Goal: Task Accomplishment & Management: Use online tool/utility

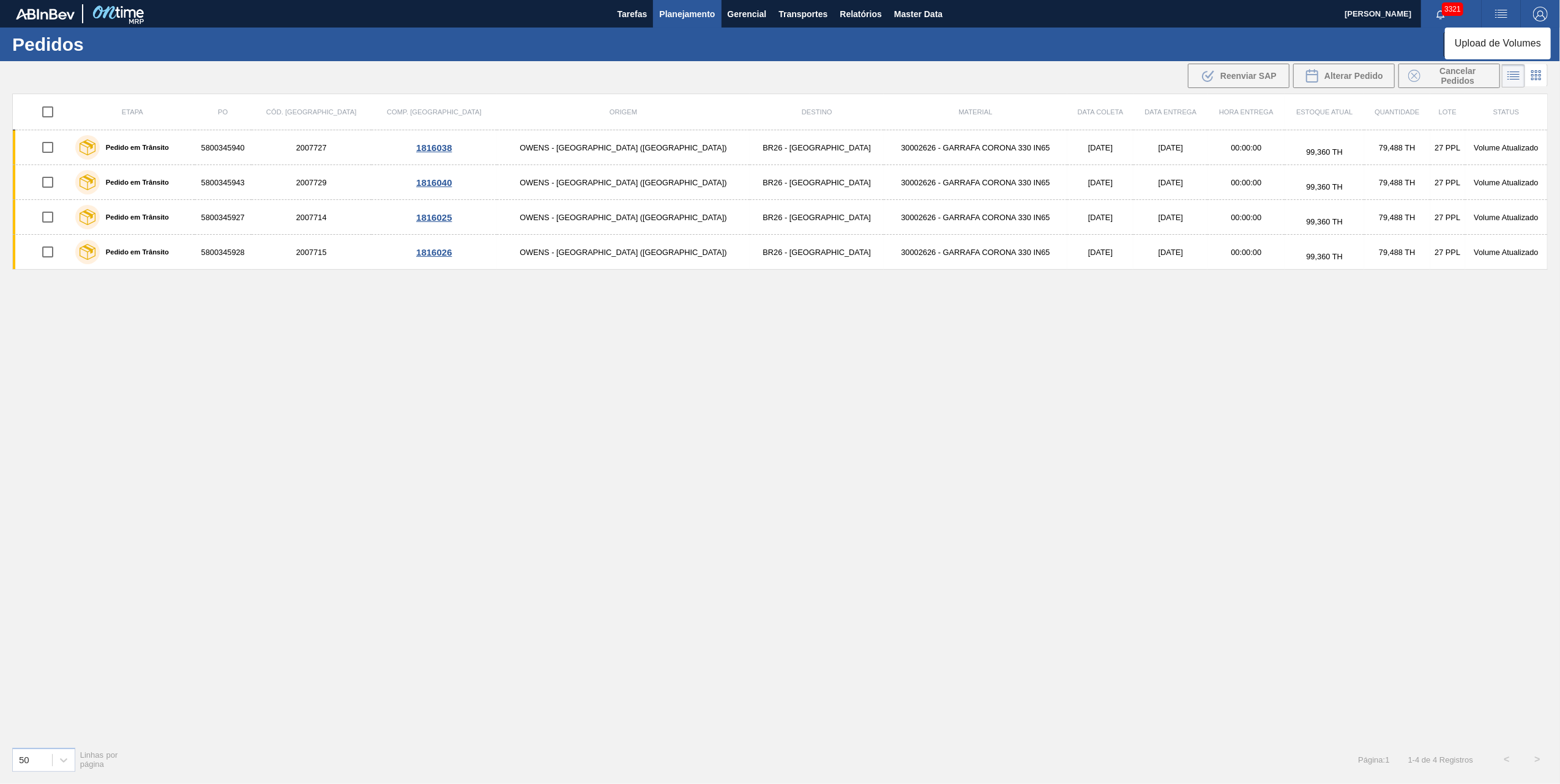
click at [1480, 45] on li "Upload de Volumes" at bounding box center [1498, 44] width 106 height 22
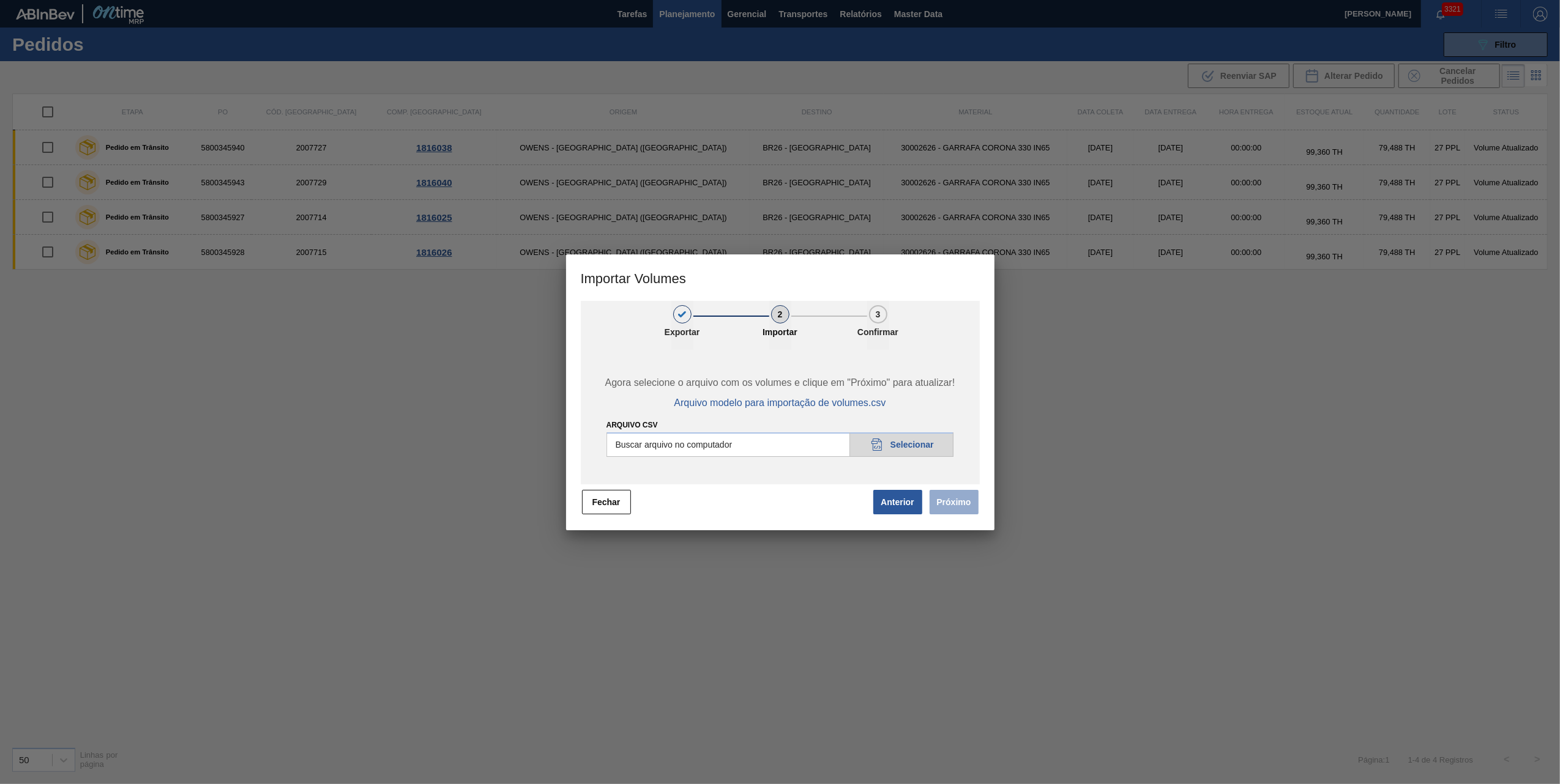
drag, startPoint x: 879, startPoint y: 508, endPoint x: 854, endPoint y: 517, distance: 26.6
click at [910, 519] on div "1 Exportar 2 Importar 3 Confirmar Agora selecione o arquivo com os volumes e cl…" at bounding box center [780, 415] width 428 height 230
click at [610, 500] on button "Fechar" at bounding box center [607, 502] width 49 height 25
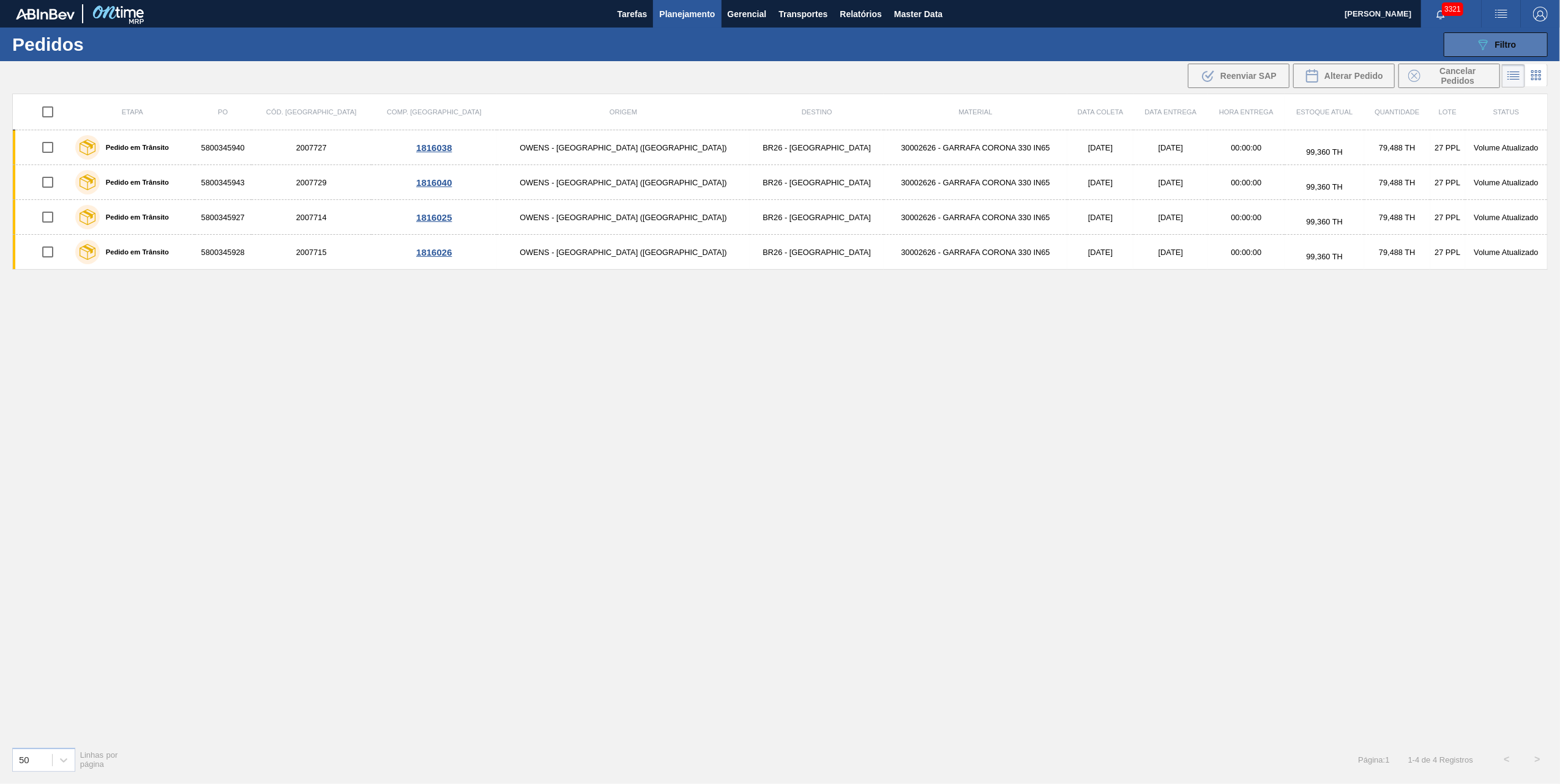
click at [1474, 35] on button "089F7B8B-B2A5-4AFE-B5C0-19BA573D28AC Filtro" at bounding box center [1496, 44] width 104 height 25
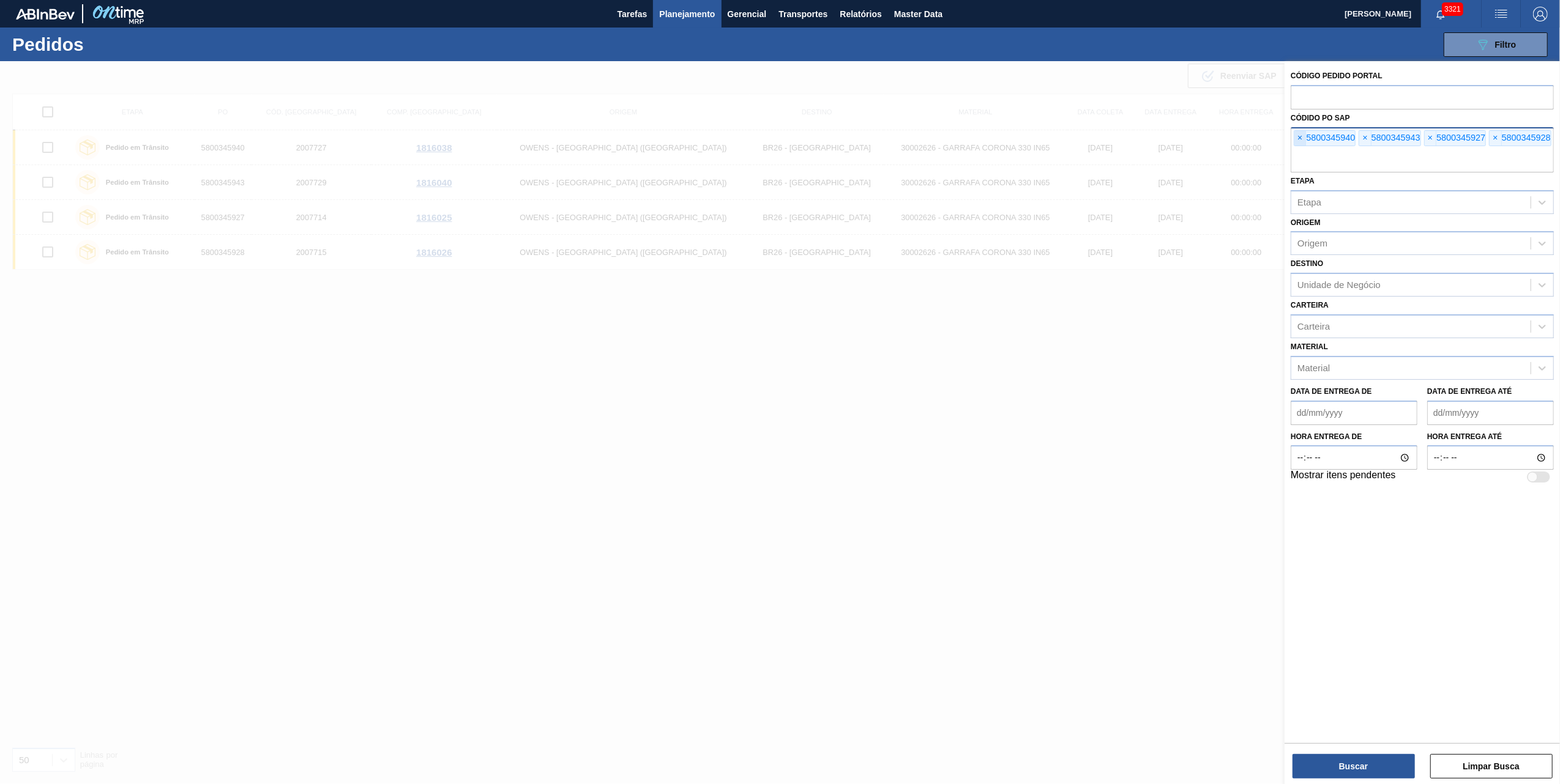
click at [1300, 137] on span "×" at bounding box center [1300, 138] width 12 height 14
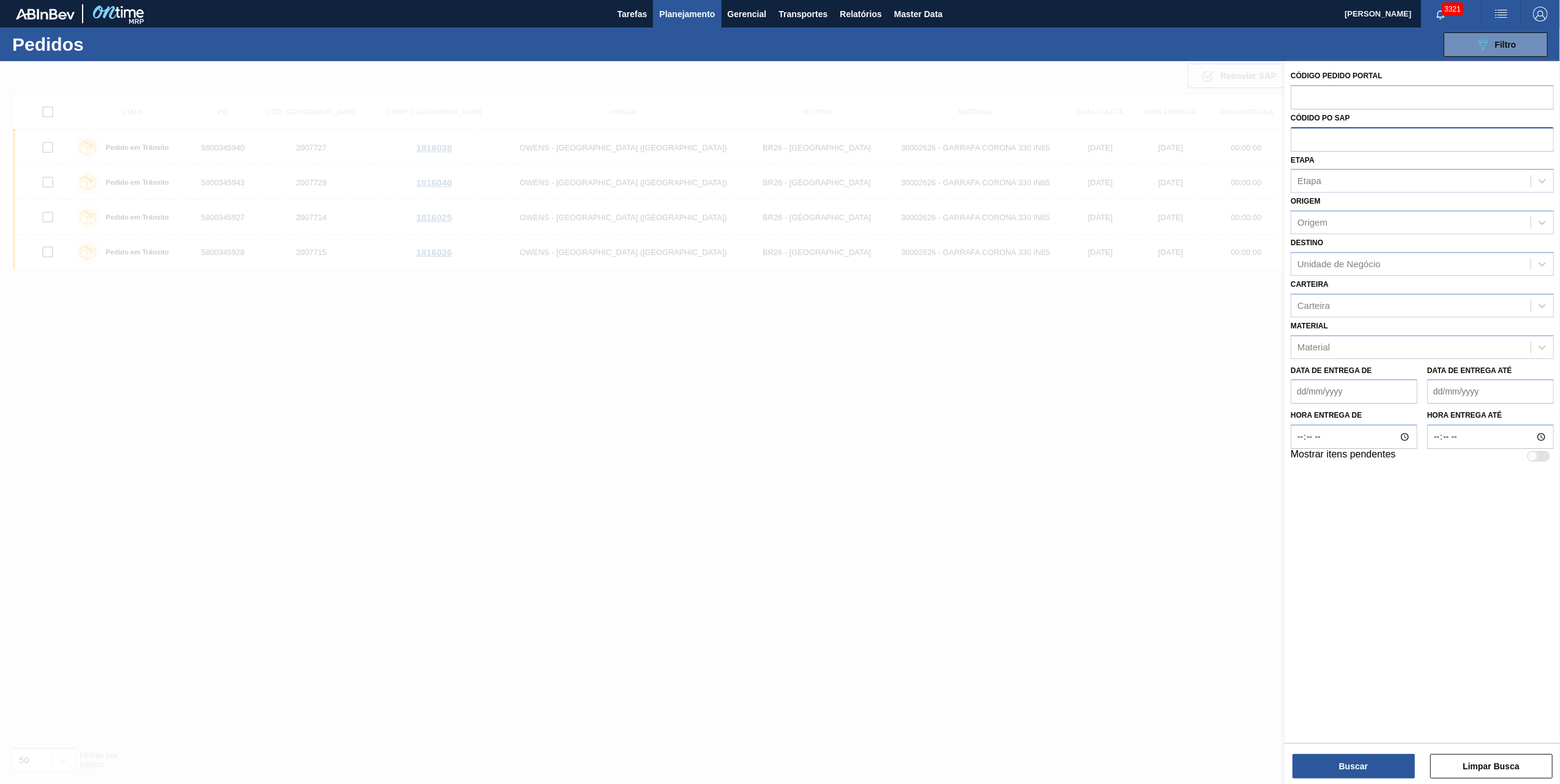
paste input "text"
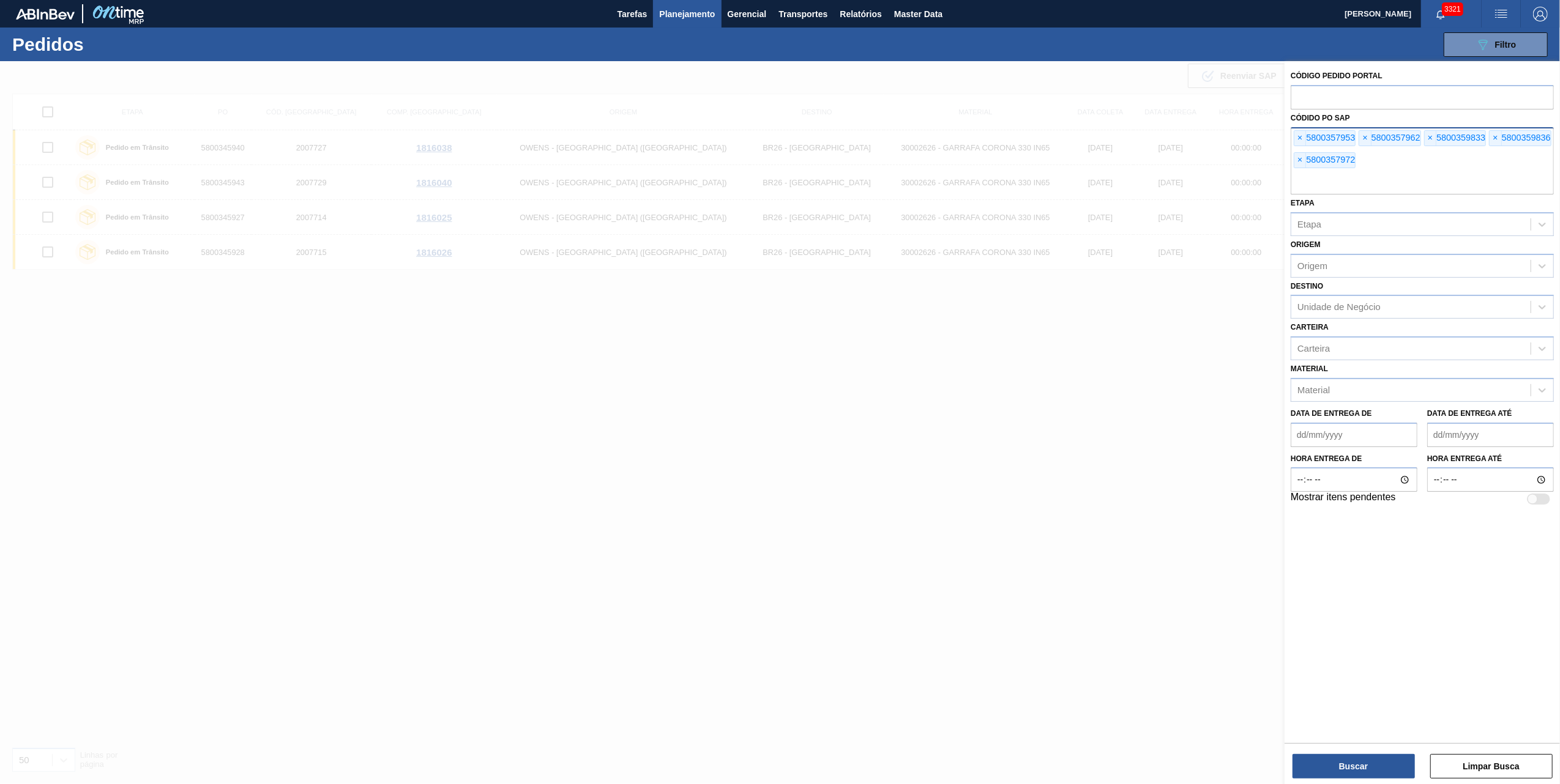
click at [1341, 754] on div "Buscar Limpar Busca" at bounding box center [1423, 760] width 276 height 34
click at [1349, 757] on button "Buscar" at bounding box center [1354, 767] width 122 height 25
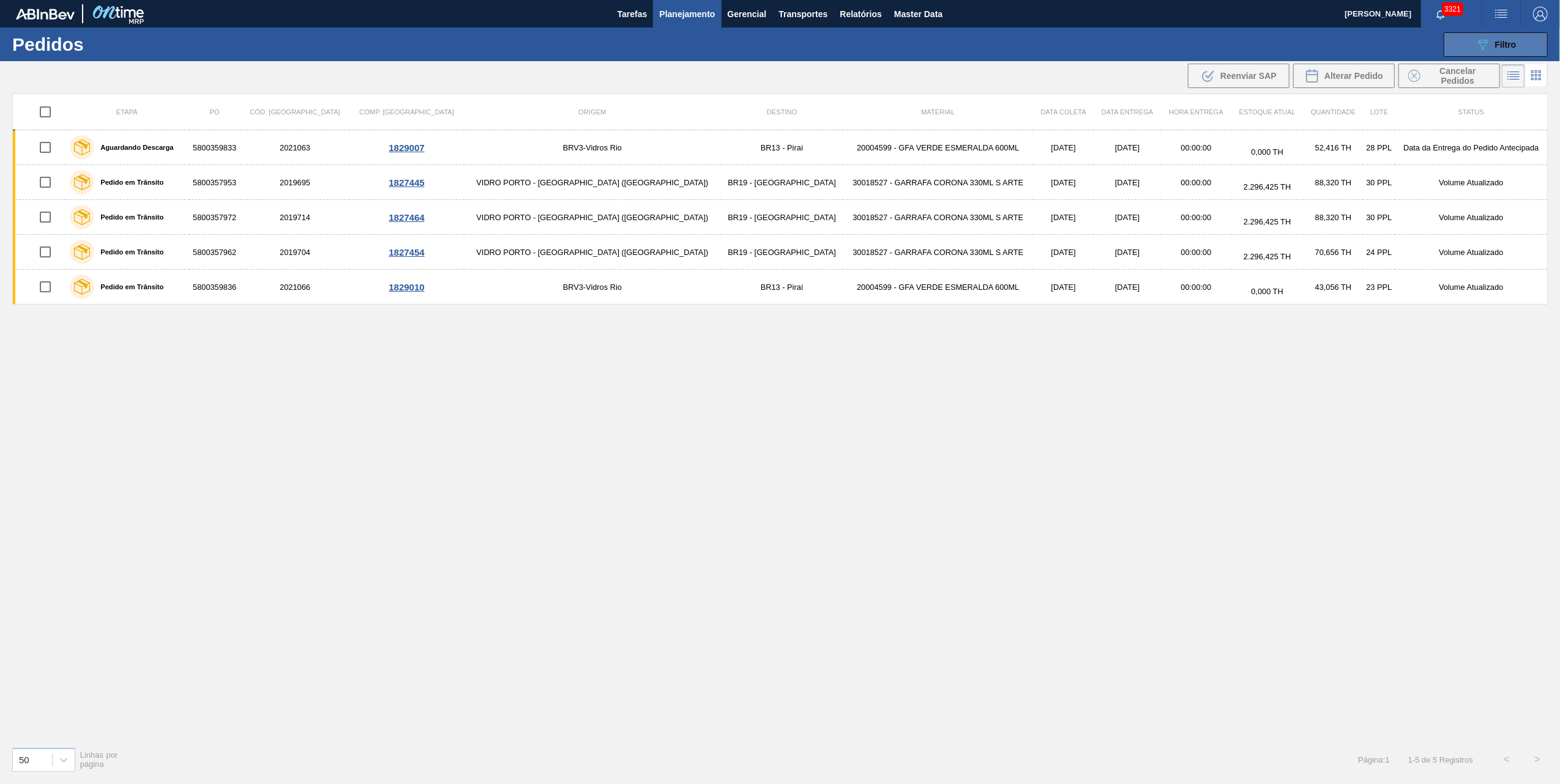
click at [1501, 41] on span "Filtro" at bounding box center [1506, 44] width 21 height 10
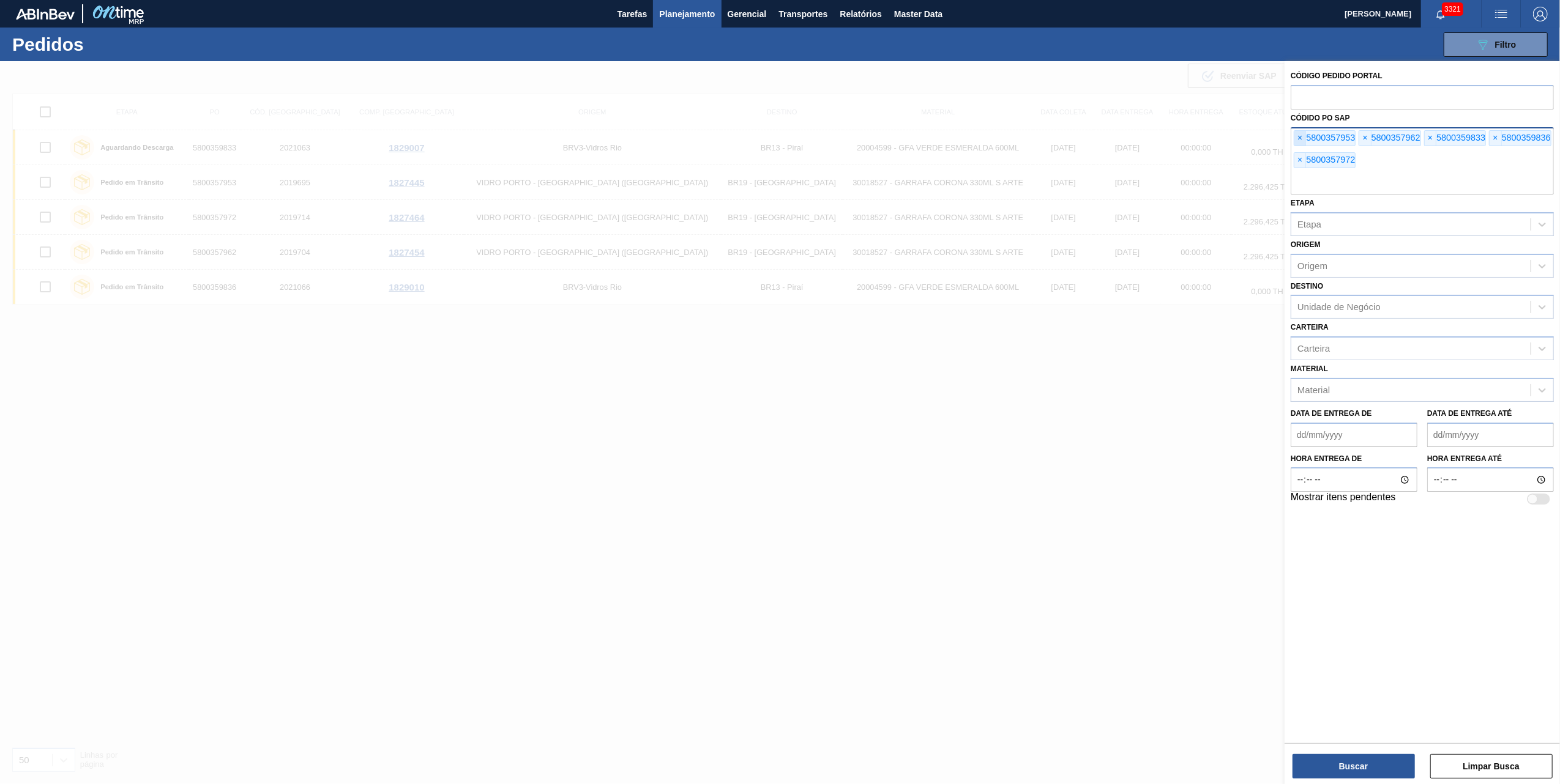
click at [1295, 135] on span "×" at bounding box center [1300, 138] width 12 height 14
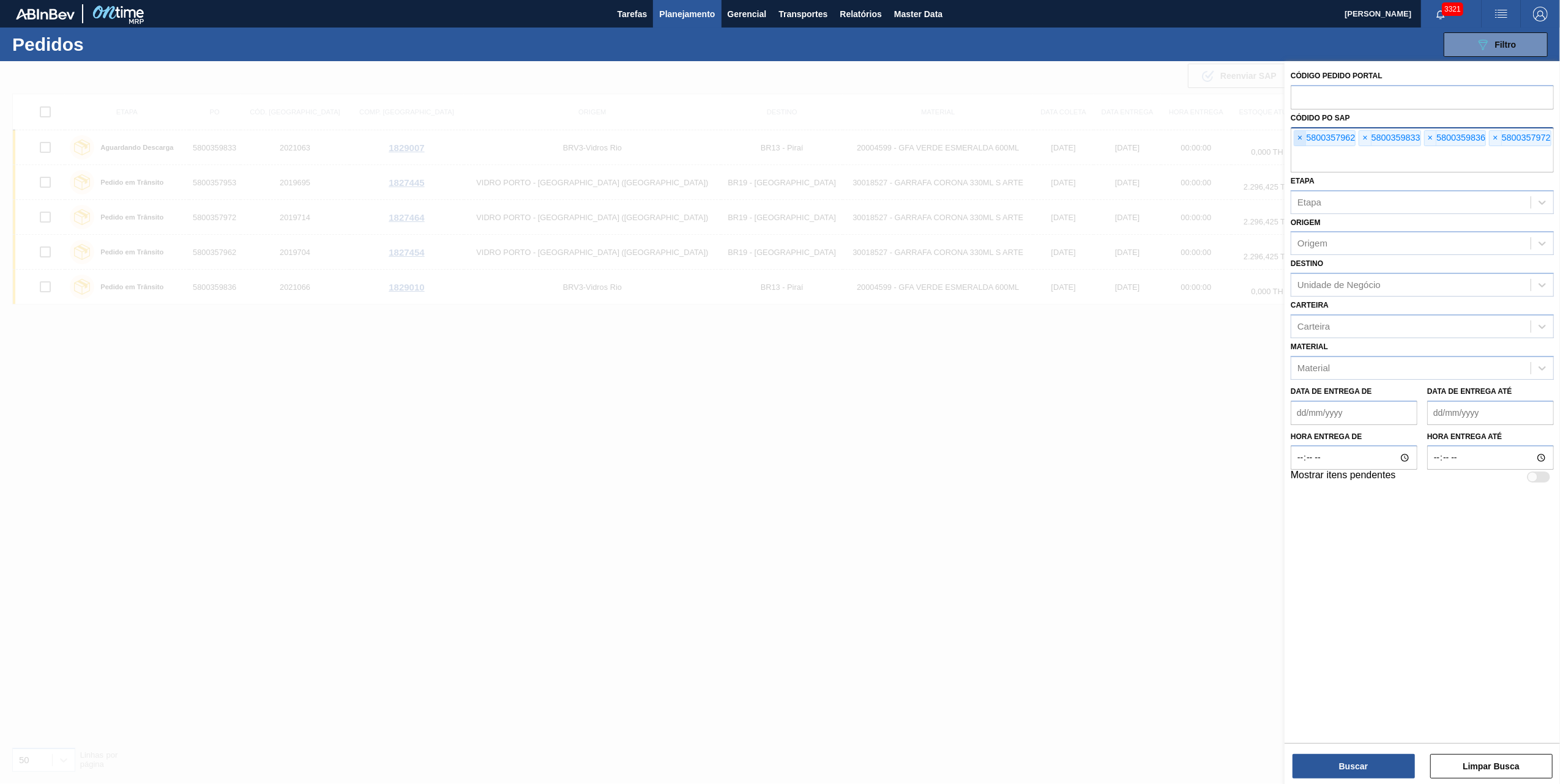
click at [1296, 135] on span "×" at bounding box center [1300, 138] width 12 height 14
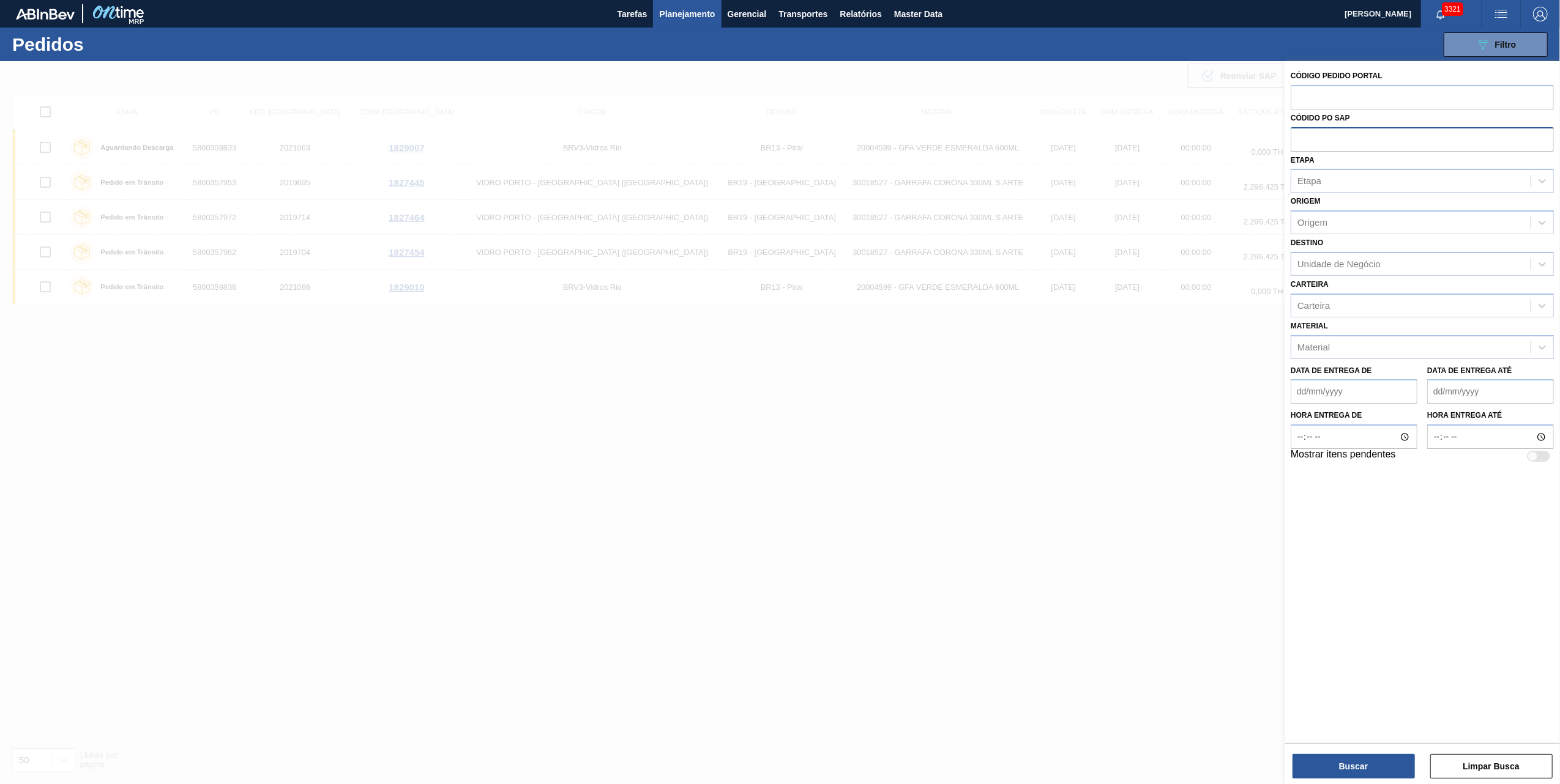
paste input "text"
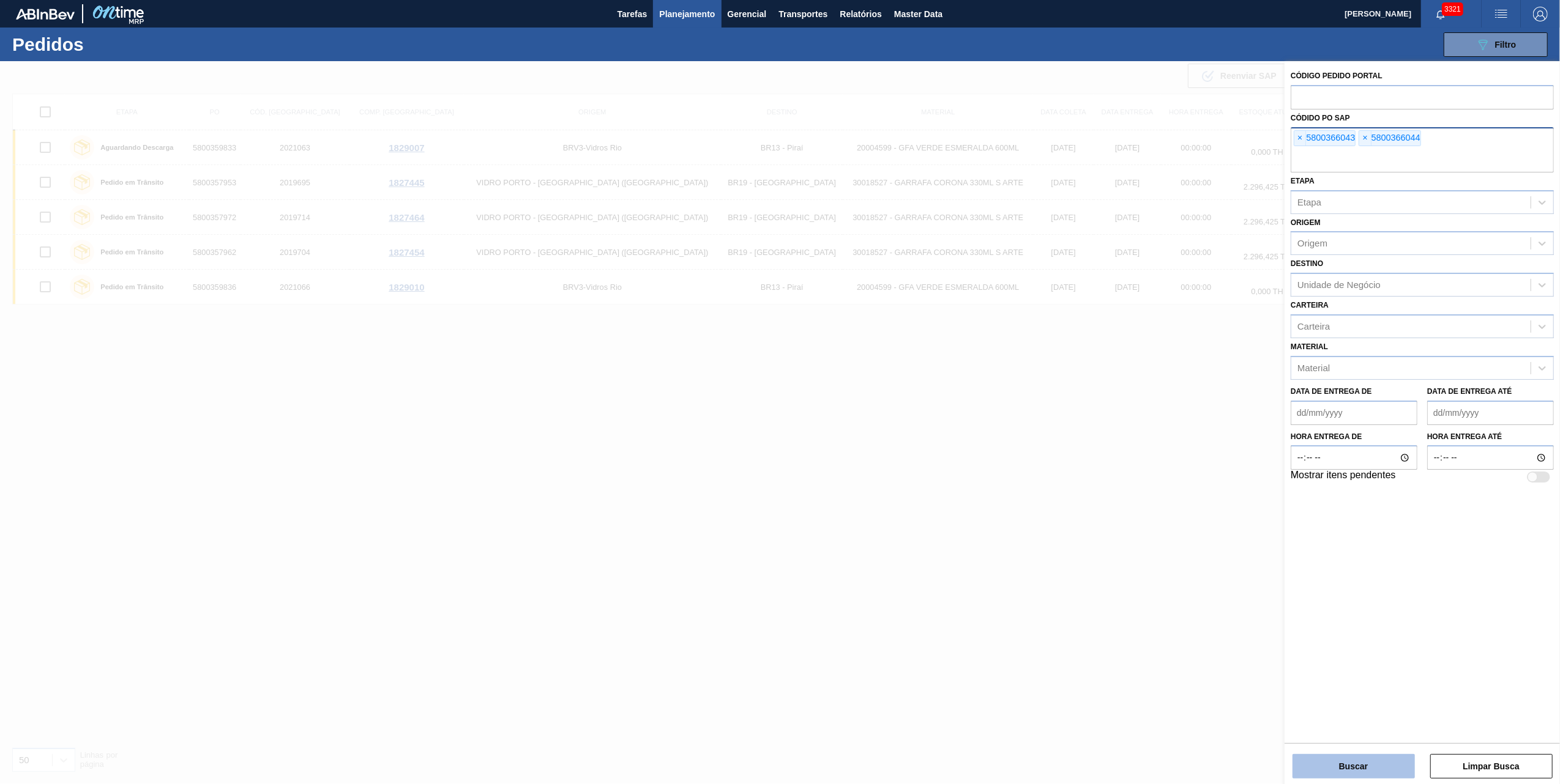
click at [1376, 763] on button "Buscar" at bounding box center [1354, 767] width 122 height 25
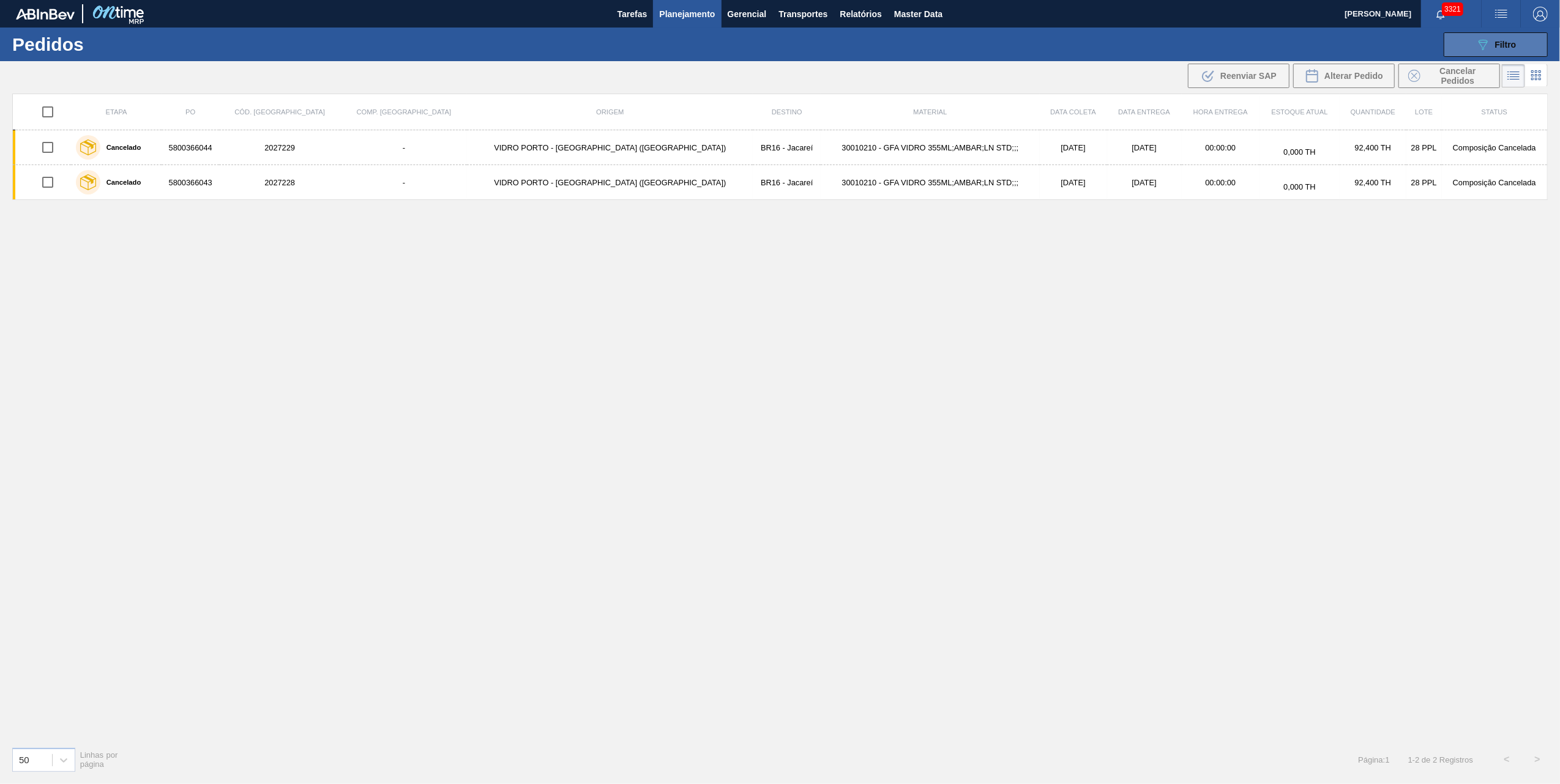
click at [1482, 48] on icon "089F7B8B-B2A5-4AFE-B5C0-19BA573D28AC" at bounding box center [1483, 44] width 14 height 14
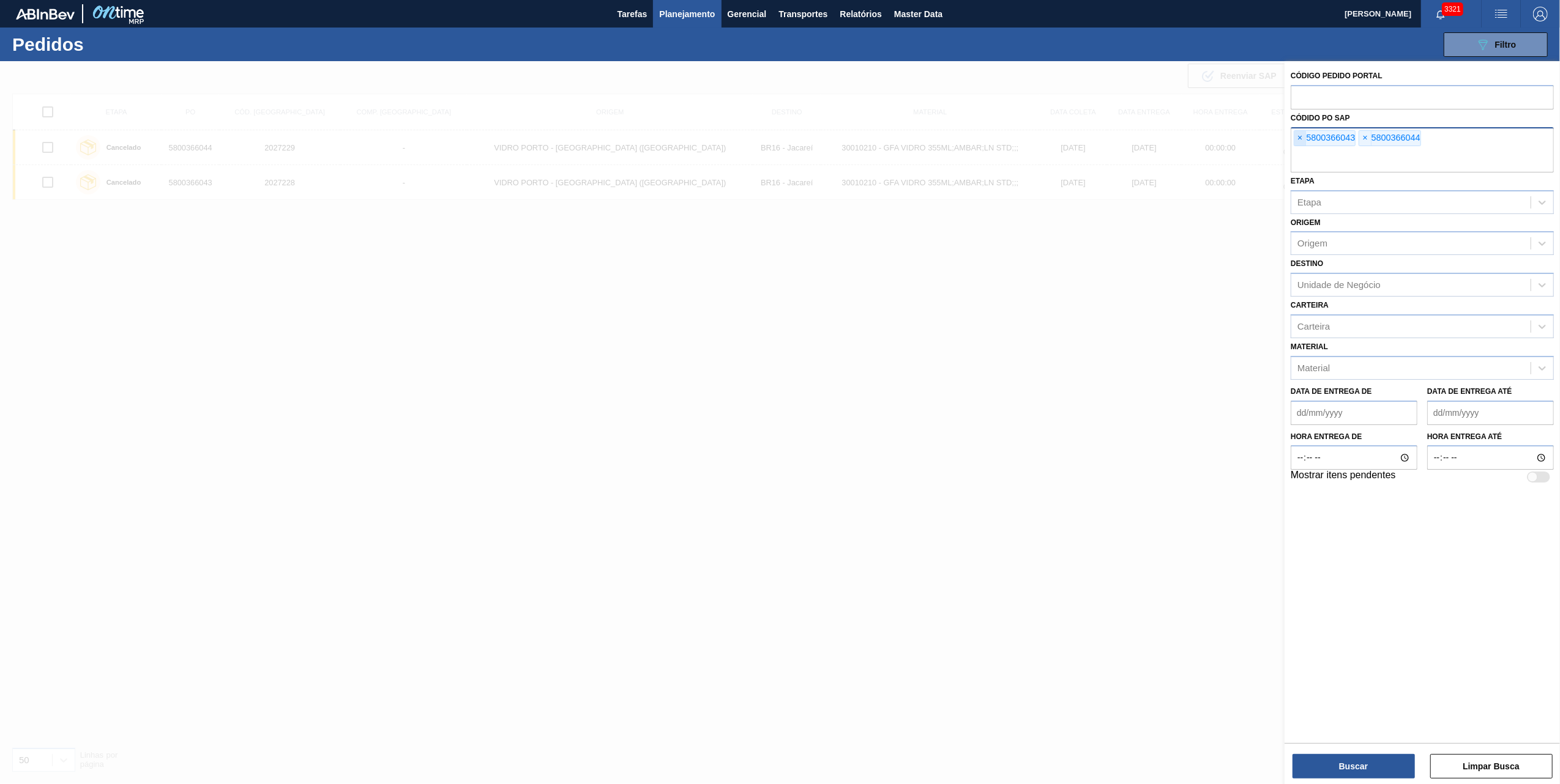
click at [1306, 133] on span "×" at bounding box center [1300, 138] width 12 height 14
paste input "text"
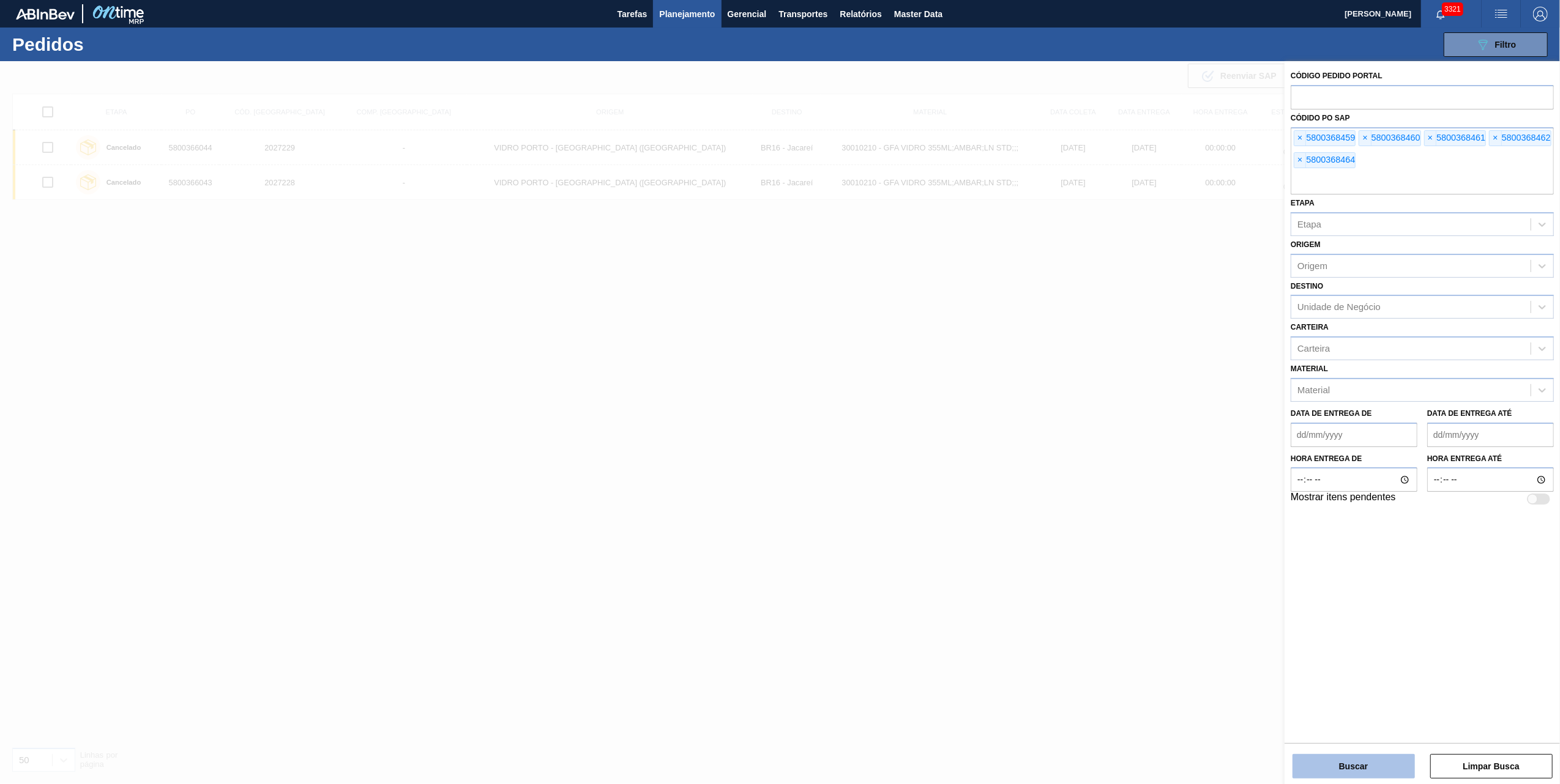
click at [1379, 763] on button "Buscar" at bounding box center [1354, 767] width 122 height 25
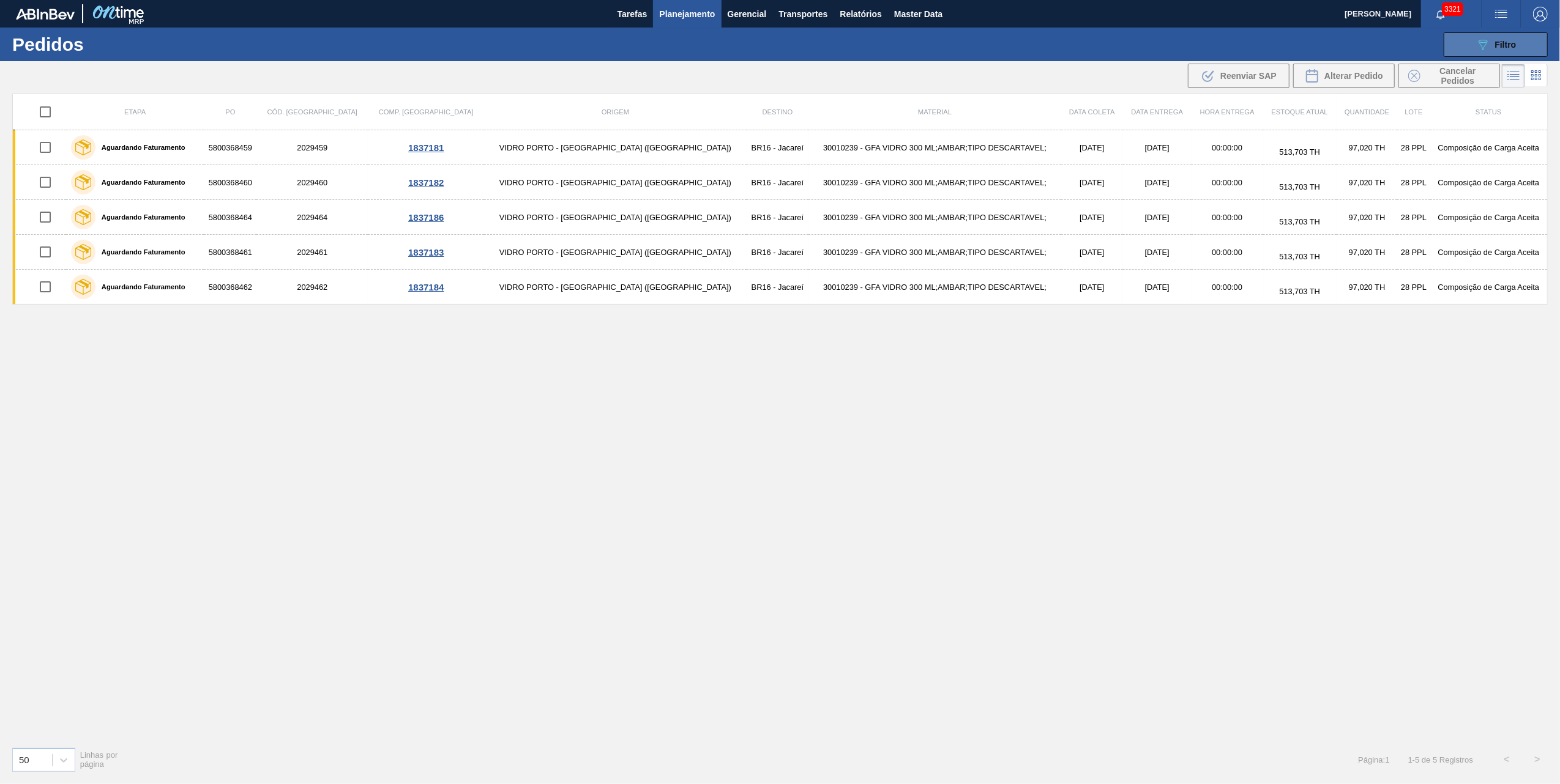
click at [1480, 49] on icon "089F7B8B-B2A5-4AFE-B5C0-19BA573D28AC" at bounding box center [1483, 44] width 14 height 14
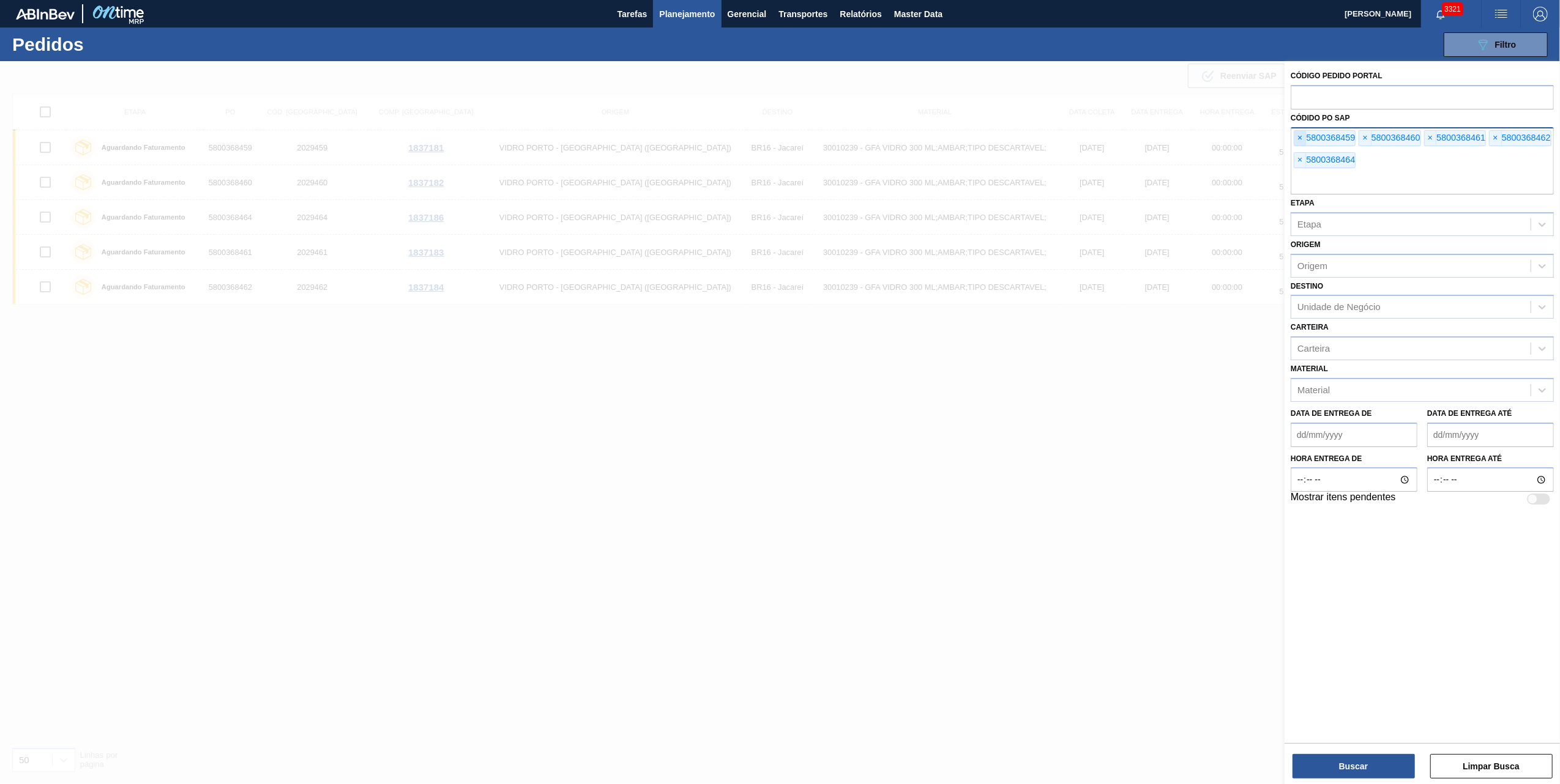
click at [1295, 133] on span "×" at bounding box center [1300, 138] width 12 height 14
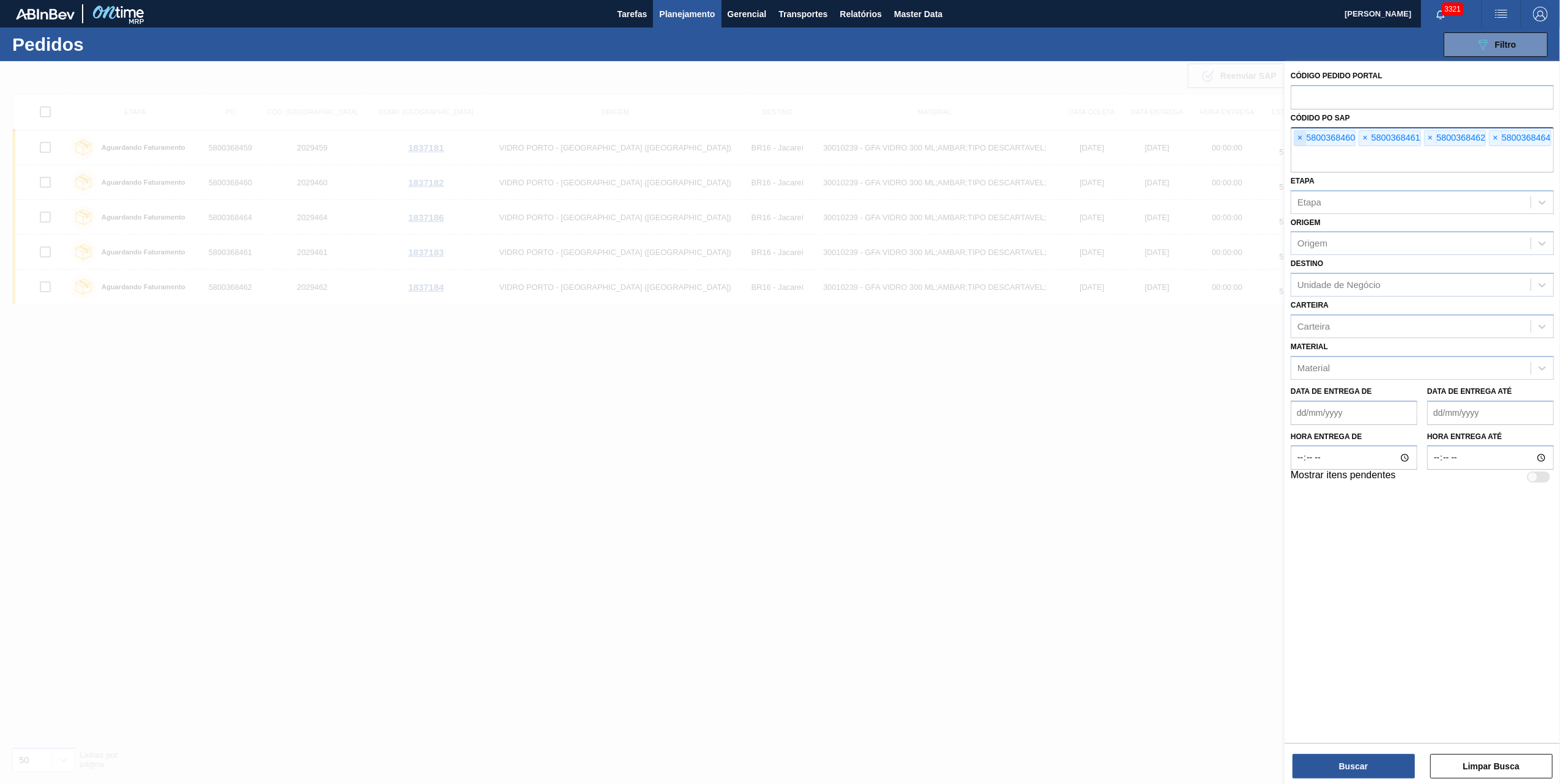
click at [1295, 133] on span "×" at bounding box center [1300, 138] width 12 height 14
click at [1295, 149] on input "text" at bounding box center [1422, 160] width 263 height 23
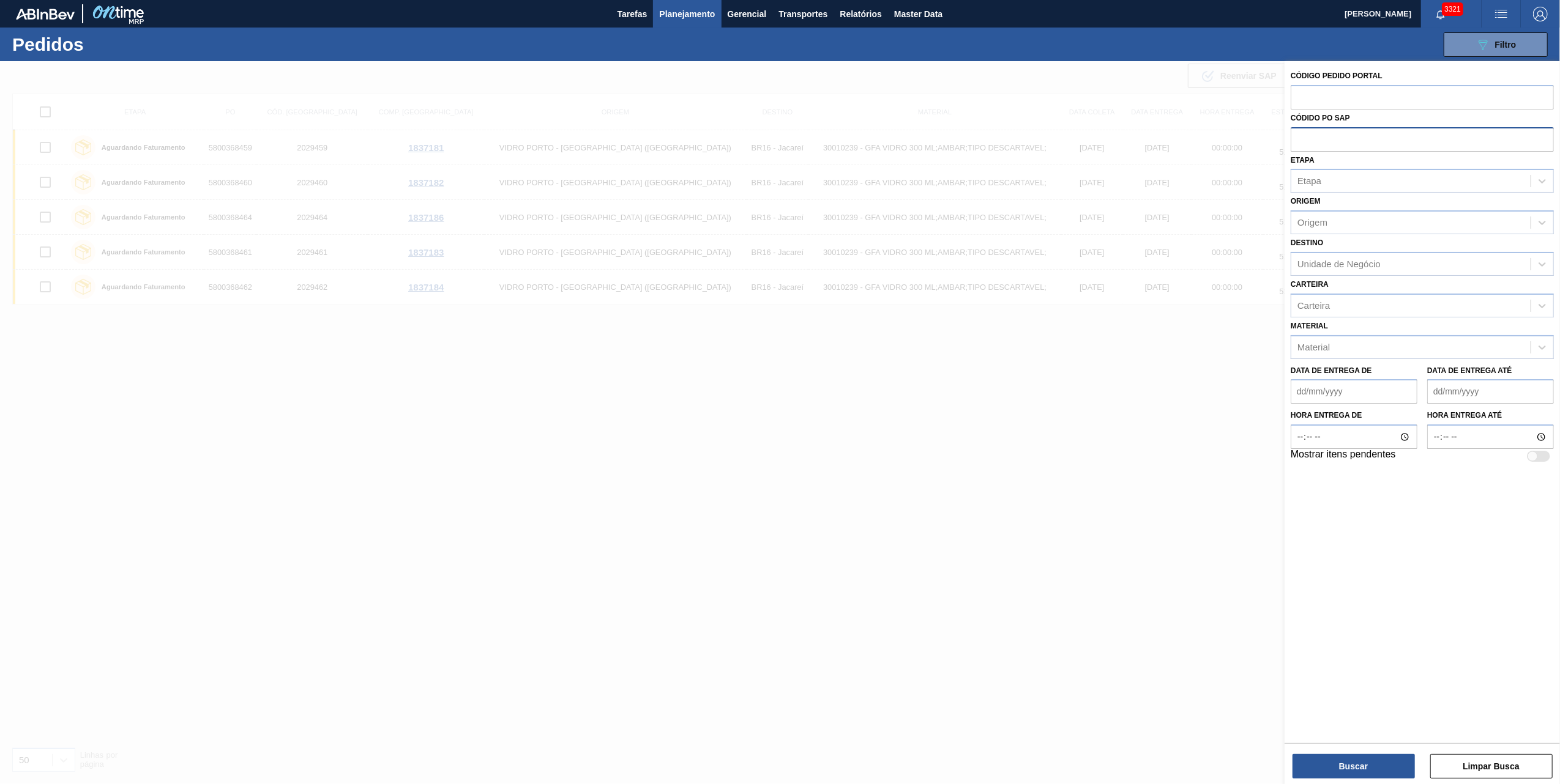
paste input "text"
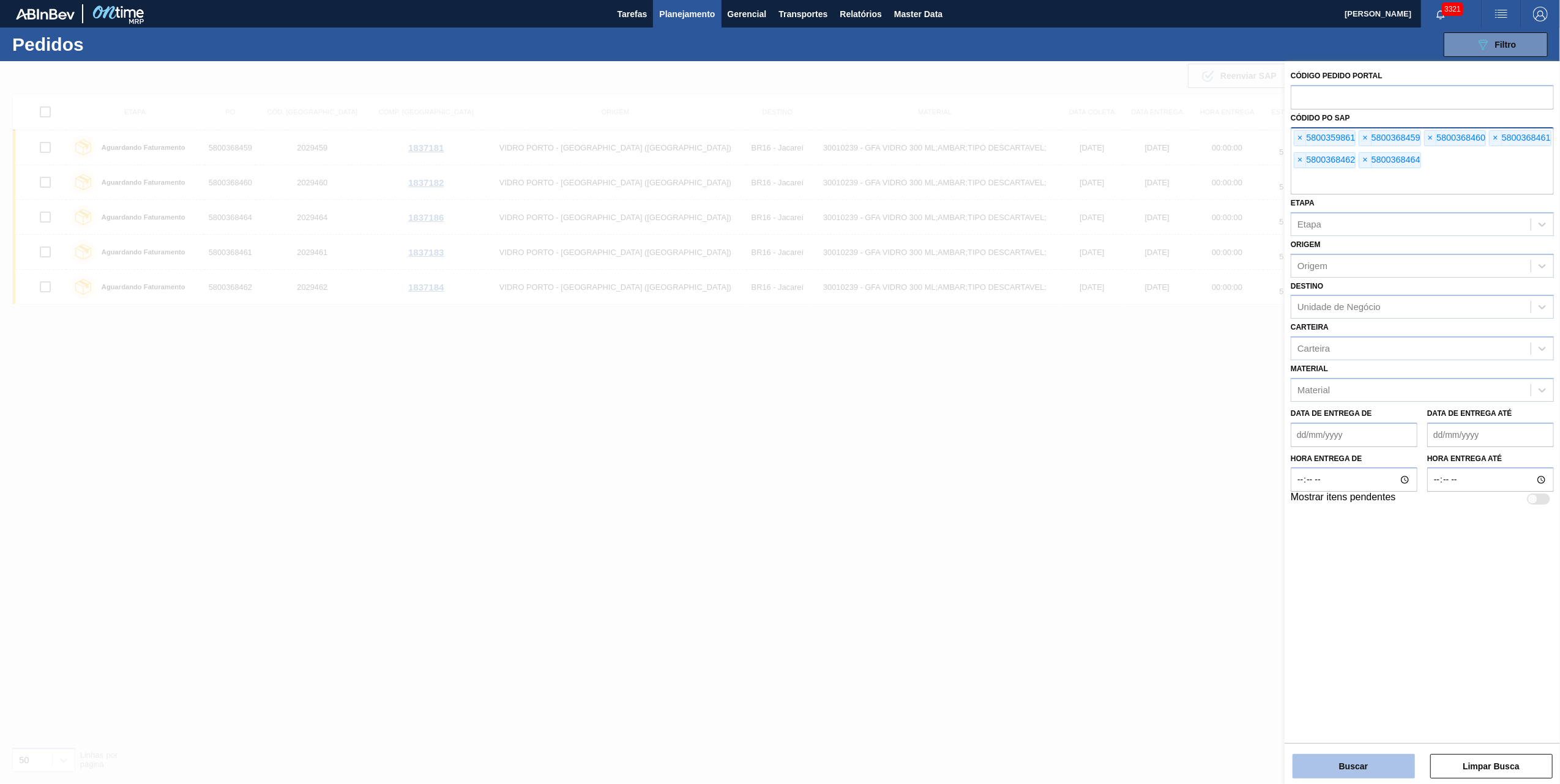
click at [1359, 766] on button "Buscar" at bounding box center [1354, 767] width 122 height 25
